Goal: Task Accomplishment & Management: Complete application form

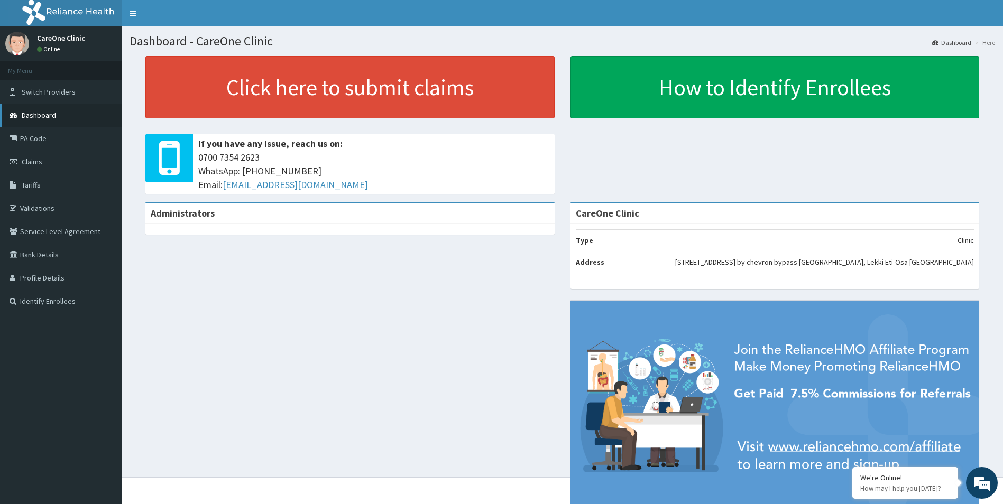
click at [58, 118] on link "Dashboard" at bounding box center [61, 115] width 122 height 23
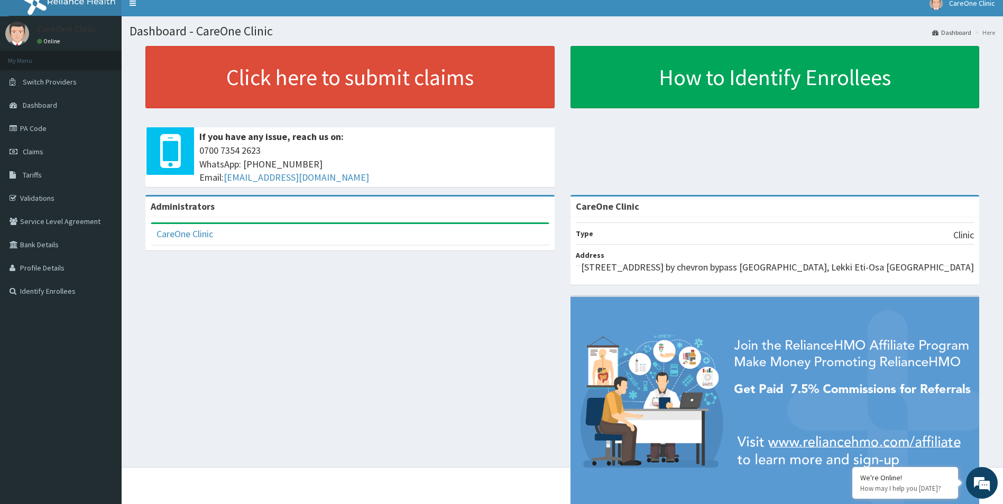
scroll to position [43, 0]
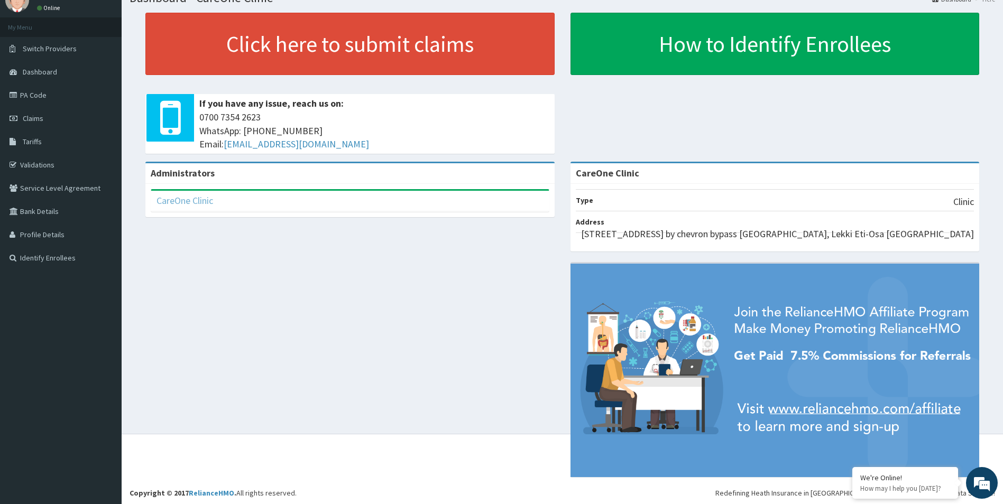
click at [169, 201] on link "CareOne Clinic" at bounding box center [185, 201] width 57 height 12
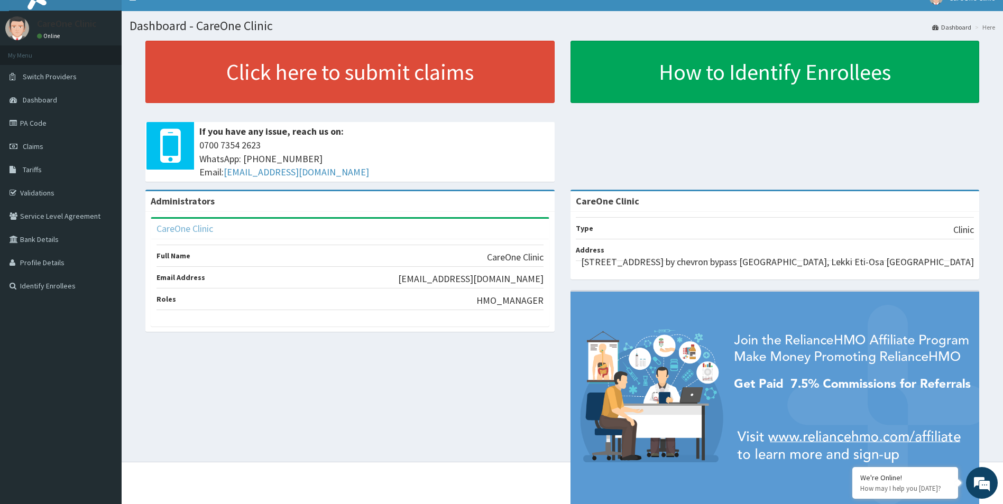
scroll to position [0, 0]
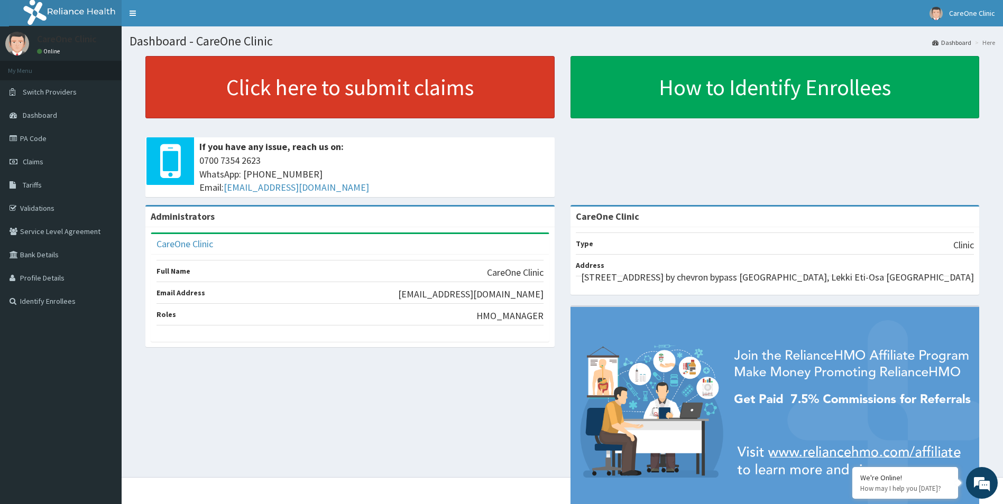
click at [275, 99] on link "Click here to submit claims" at bounding box center [349, 87] width 409 height 62
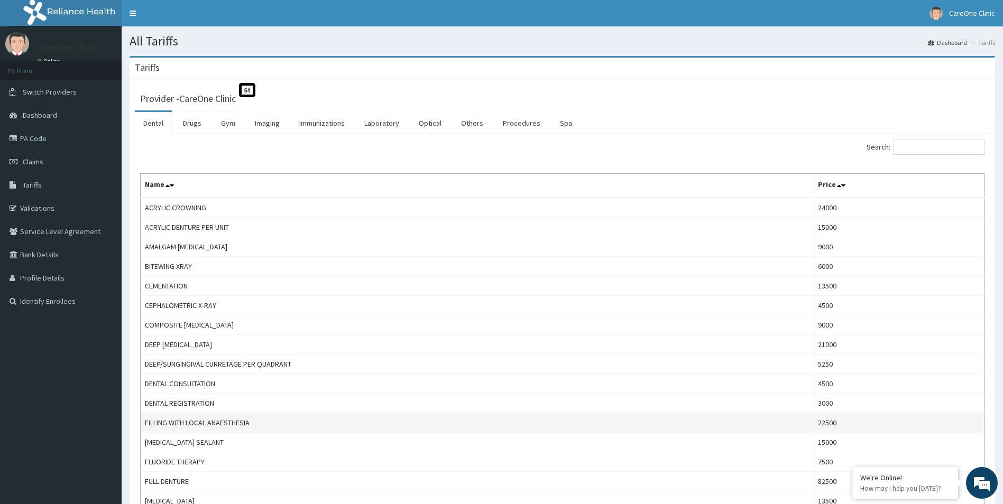
drag, startPoint x: 774, startPoint y: 411, endPoint x: 750, endPoint y: 424, distance: 26.8
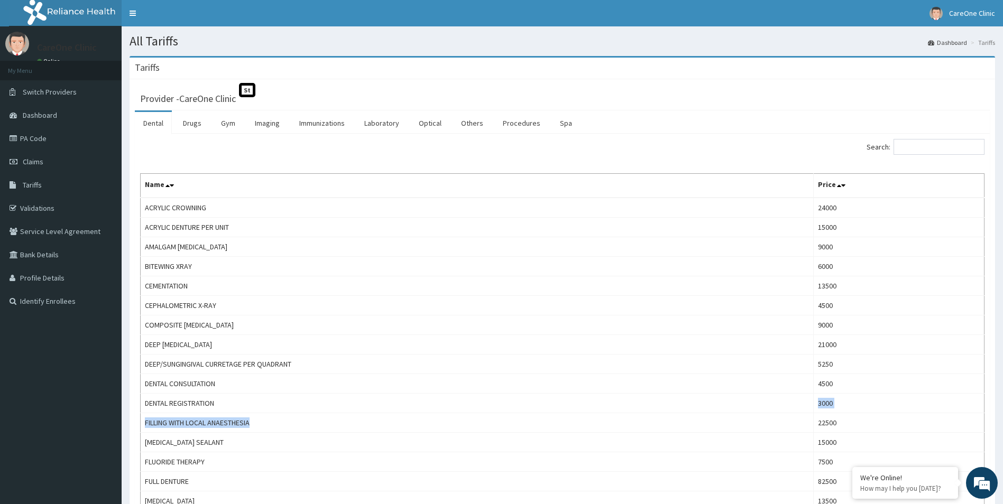
click at [158, 124] on link "Dental" at bounding box center [153, 123] width 37 height 22
click at [199, 124] on link "Drugs" at bounding box center [191, 123] width 35 height 22
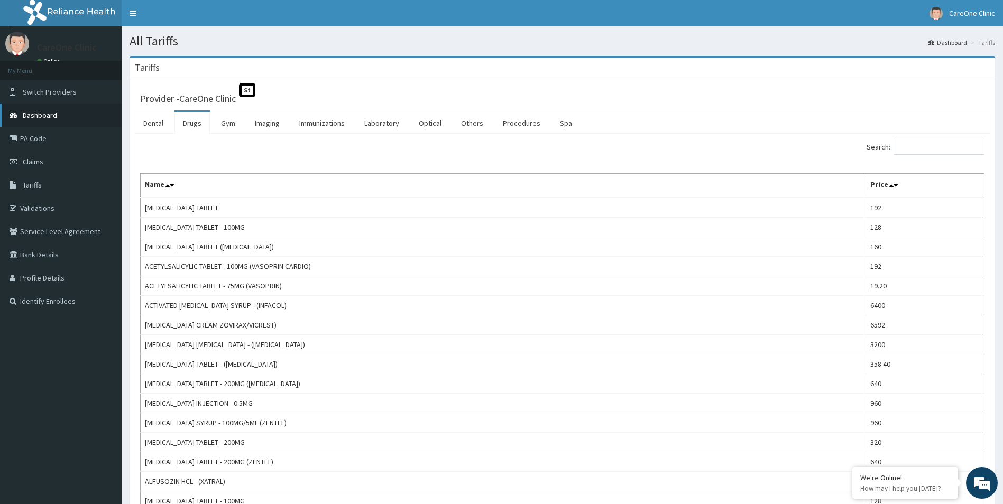
click at [35, 117] on span "Dashboard" at bounding box center [40, 116] width 34 height 10
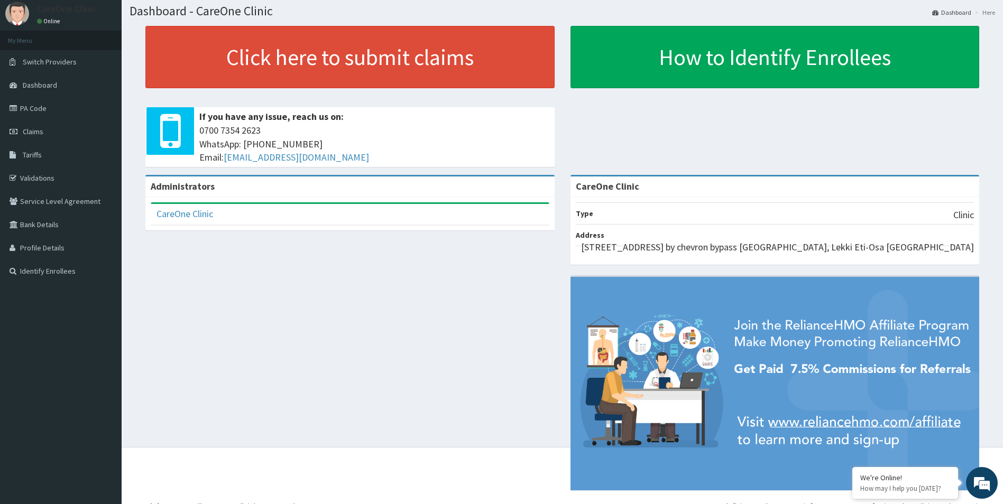
scroll to position [43, 0]
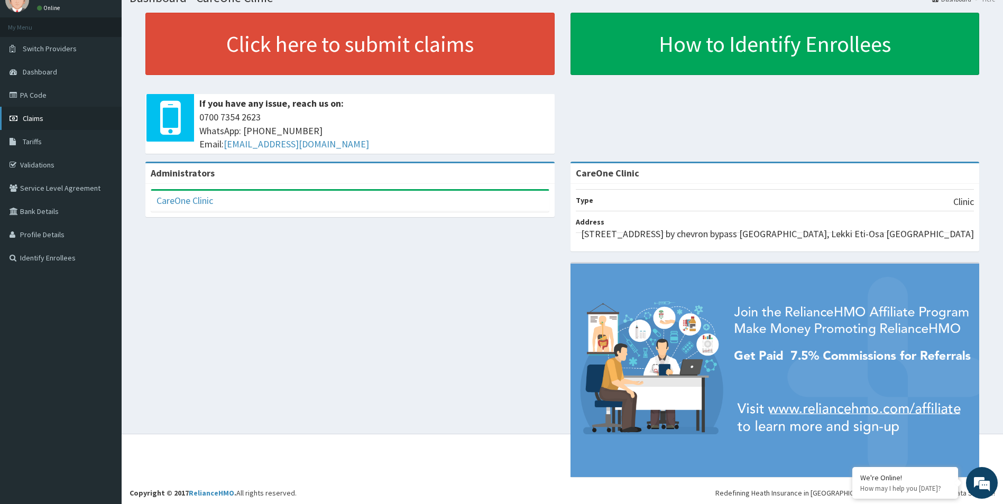
click at [33, 119] on span "Claims" at bounding box center [33, 119] width 21 height 10
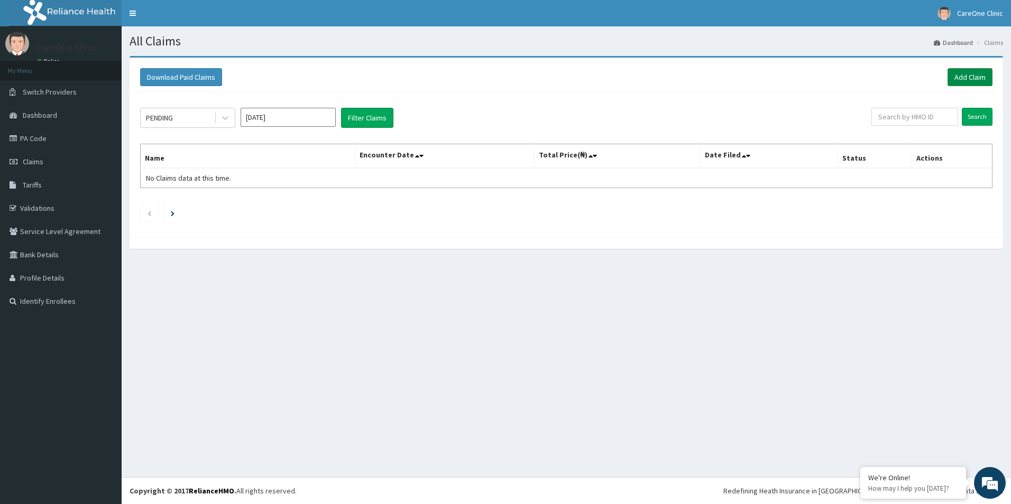
click at [974, 75] on link "Add Claim" at bounding box center [970, 77] width 45 height 18
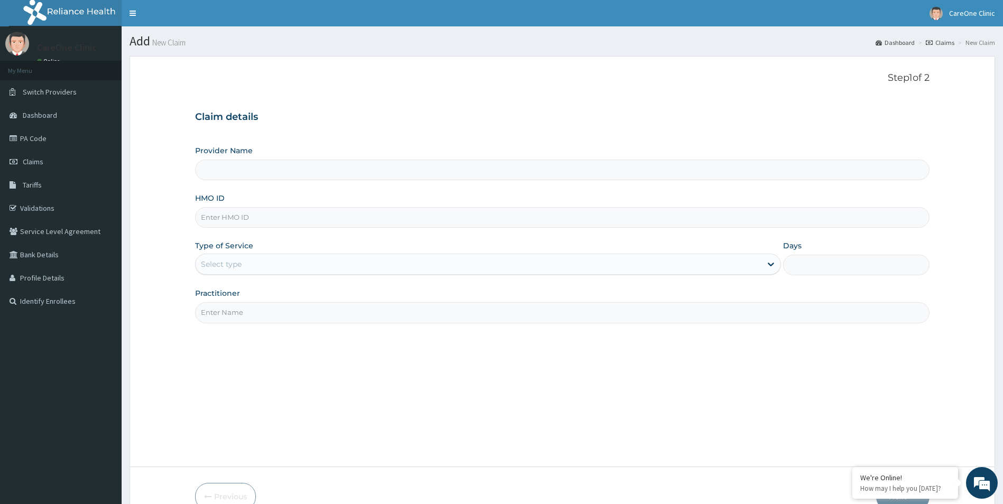
type input "CareOne Clinic"
